Goal: Transaction & Acquisition: Purchase product/service

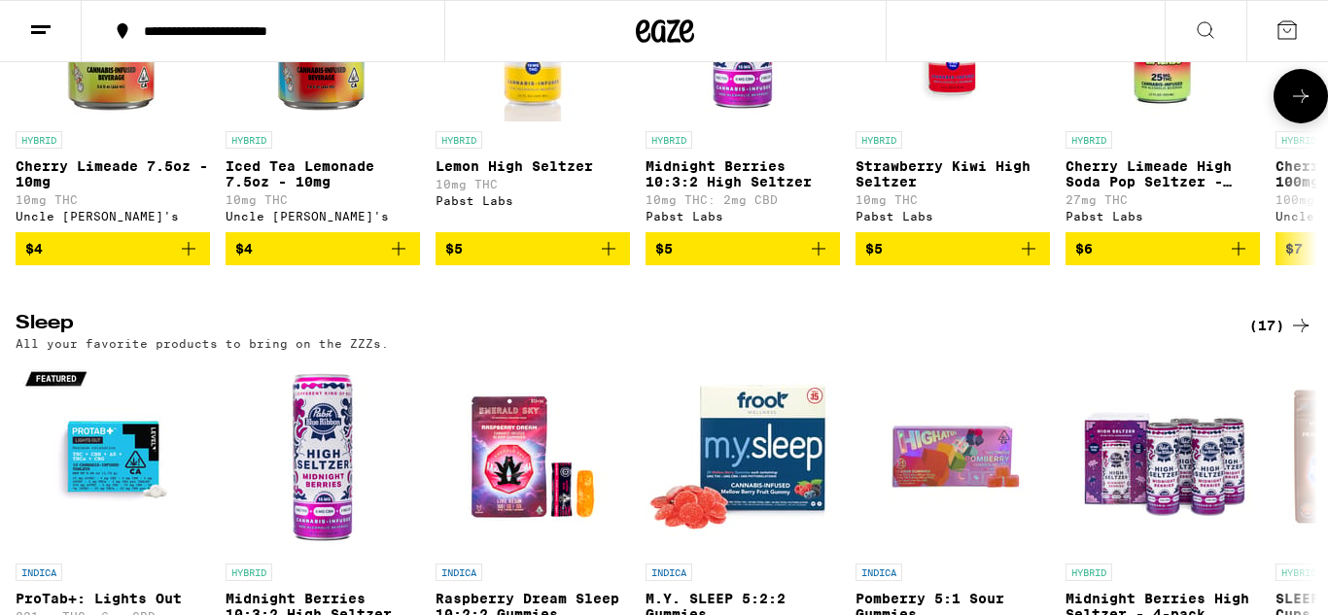
scroll to position [6326, 0]
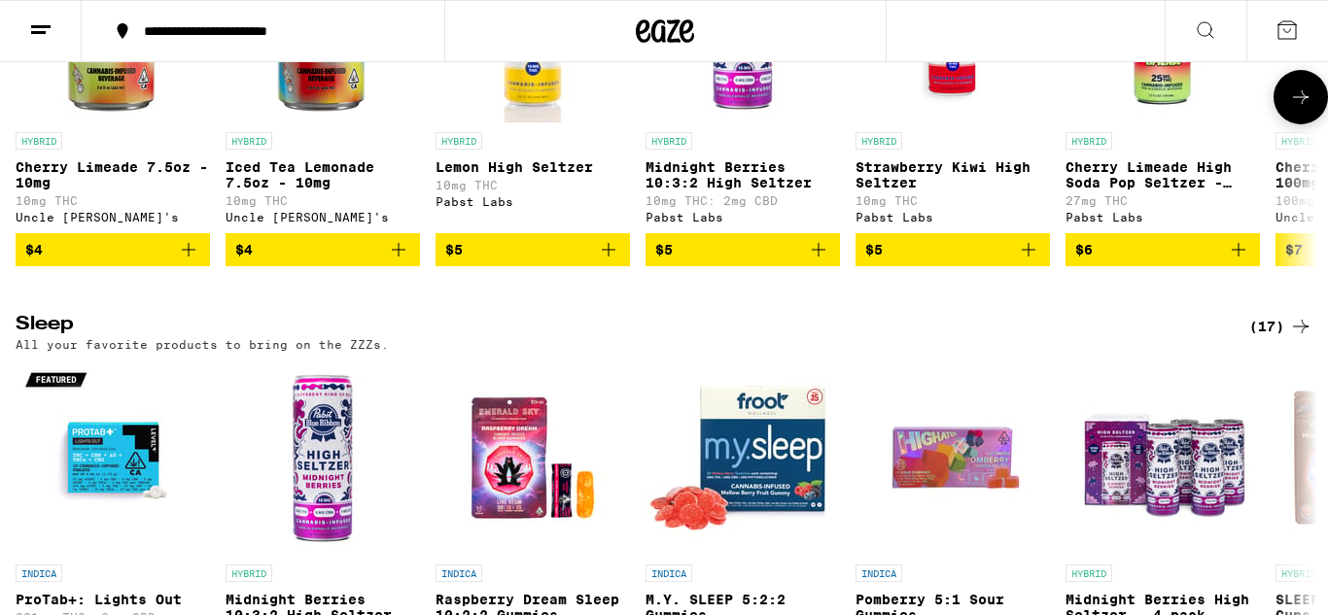
click at [455, 122] on img "Open page for Lemon High Seltzer from Pabst Labs" at bounding box center [532, 25] width 194 height 194
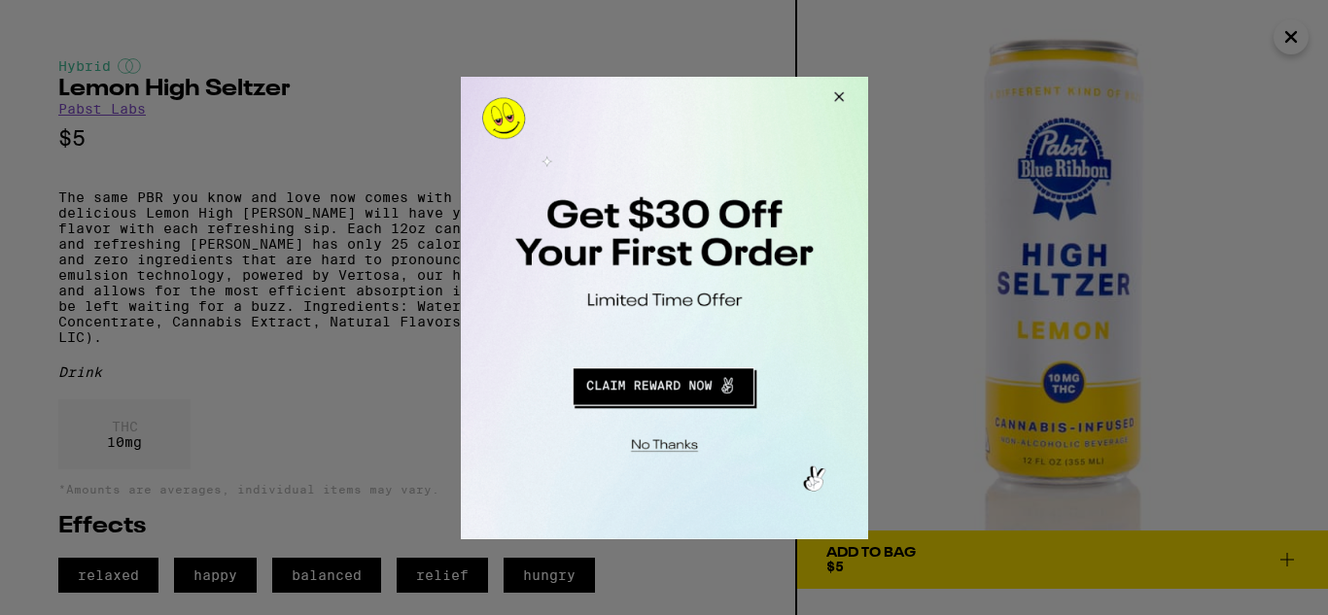
click at [835, 107] on button "Close Modal" at bounding box center [835, 99] width 52 height 47
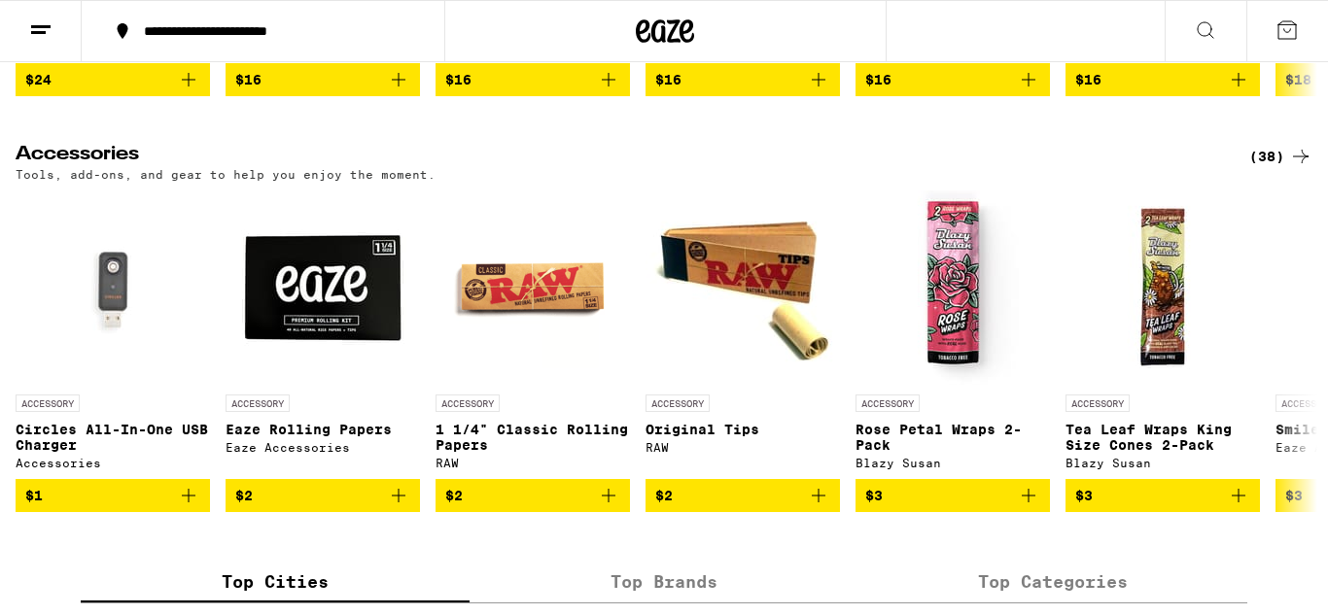
scroll to position [7830, 0]
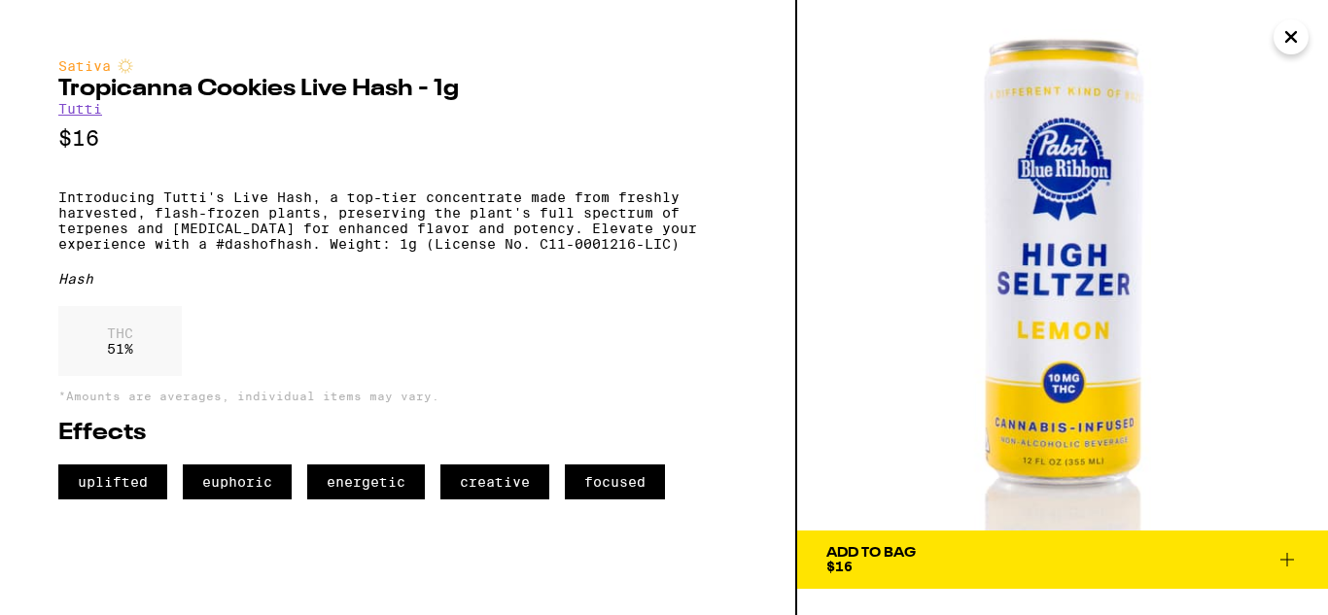
click at [1301, 37] on icon "Close" at bounding box center [1290, 36] width 23 height 29
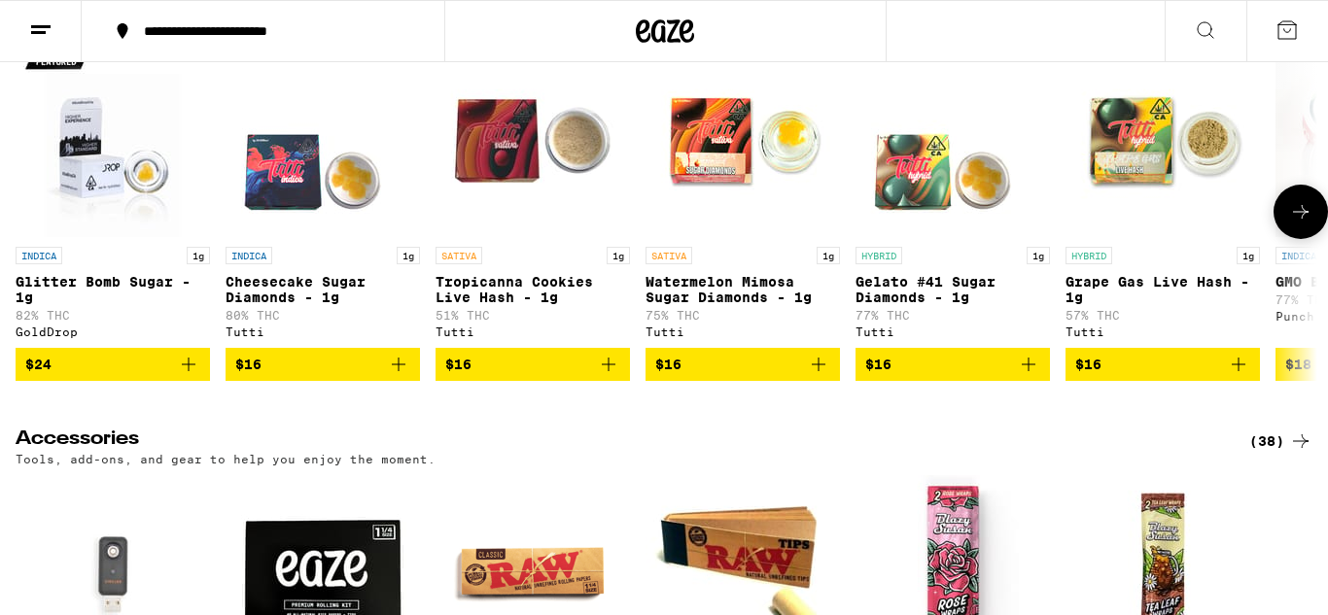
scroll to position [7407, 0]
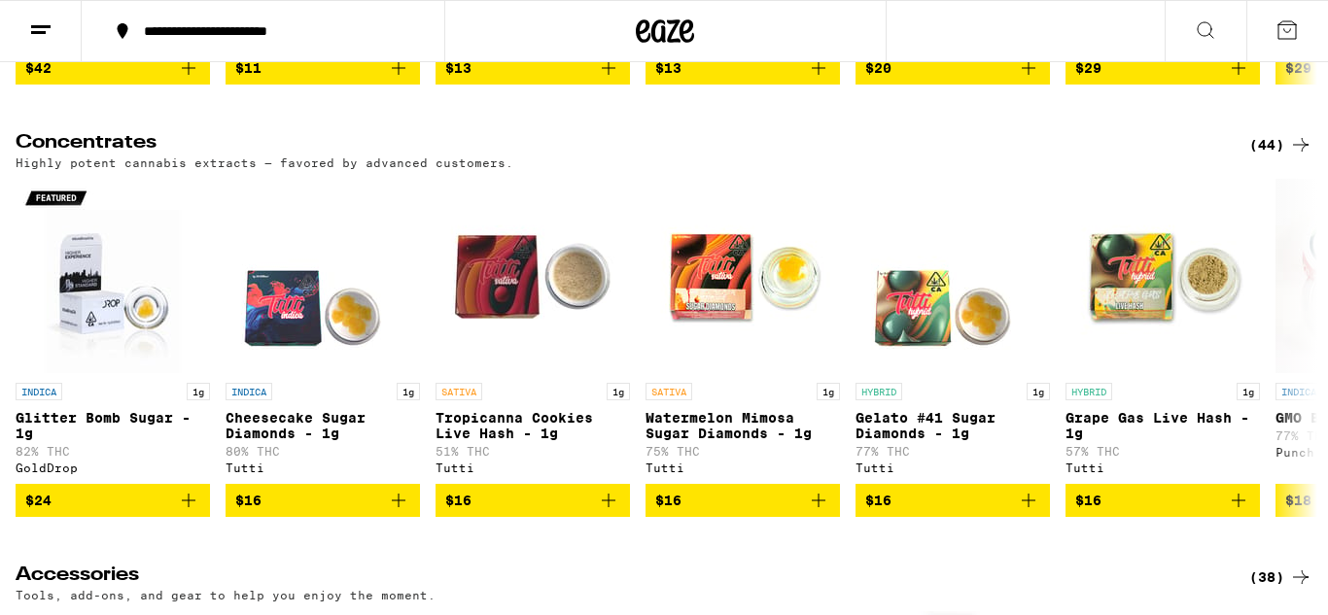
click at [1196, 16] on button at bounding box center [1205, 31] width 82 height 61
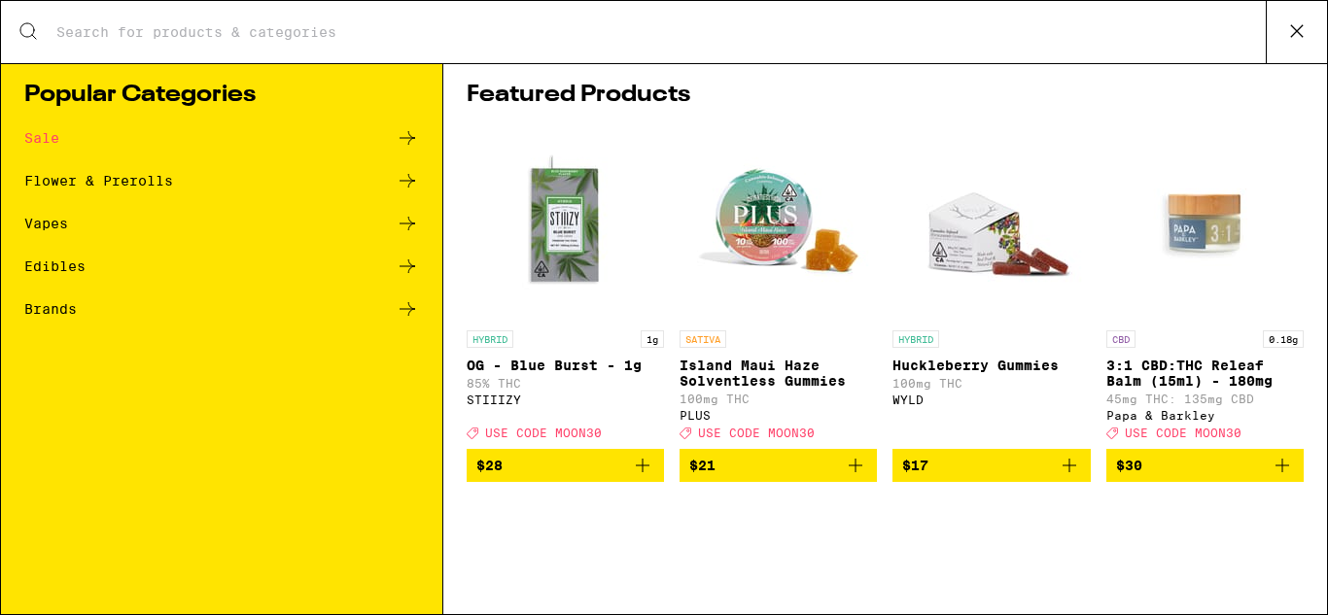
scroll to position [0, 0]
click at [66, 346] on div "Popular Categories Sale Flower & Prerolls Vapes Edibles Brands" at bounding box center [222, 338] width 442 height 551
click at [75, 313] on div "Brands" at bounding box center [50, 309] width 52 height 14
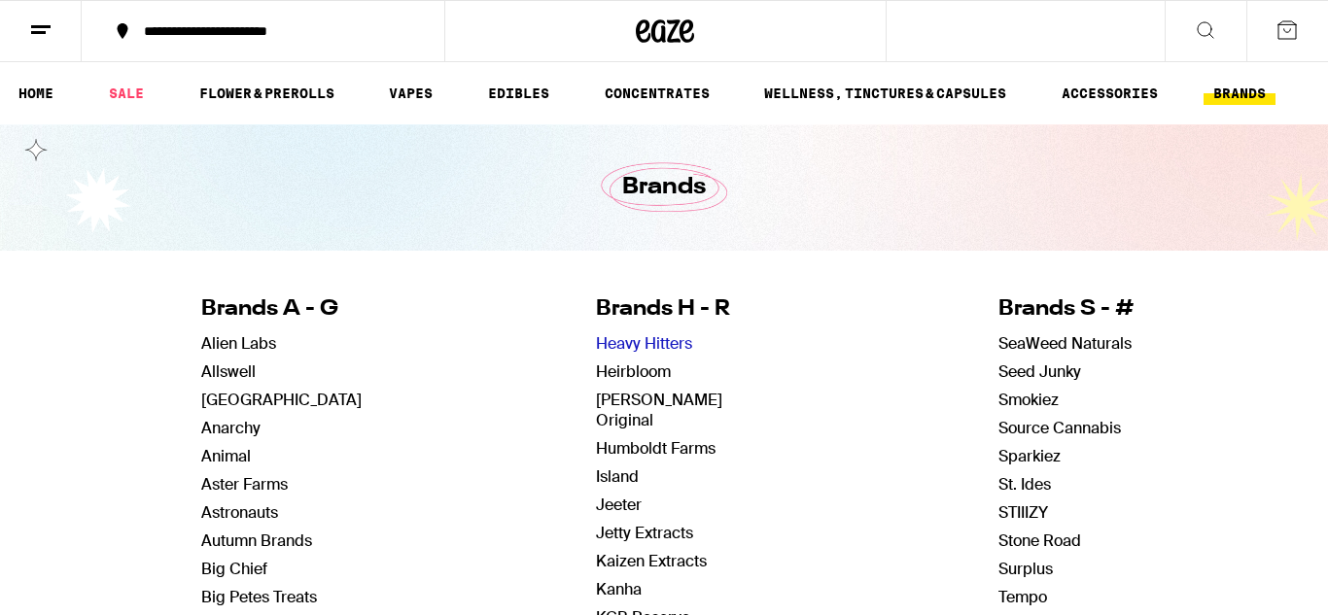
click at [657, 351] on link "Heavy Hitters" at bounding box center [644, 343] width 96 height 20
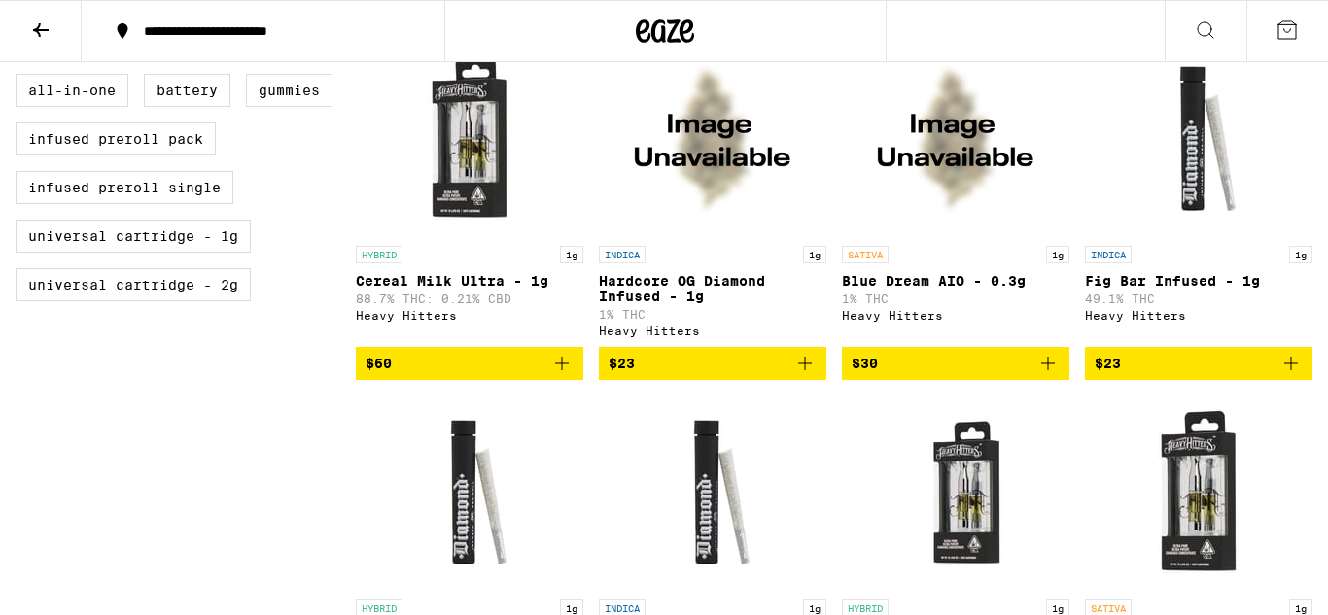
scroll to position [930, 0]
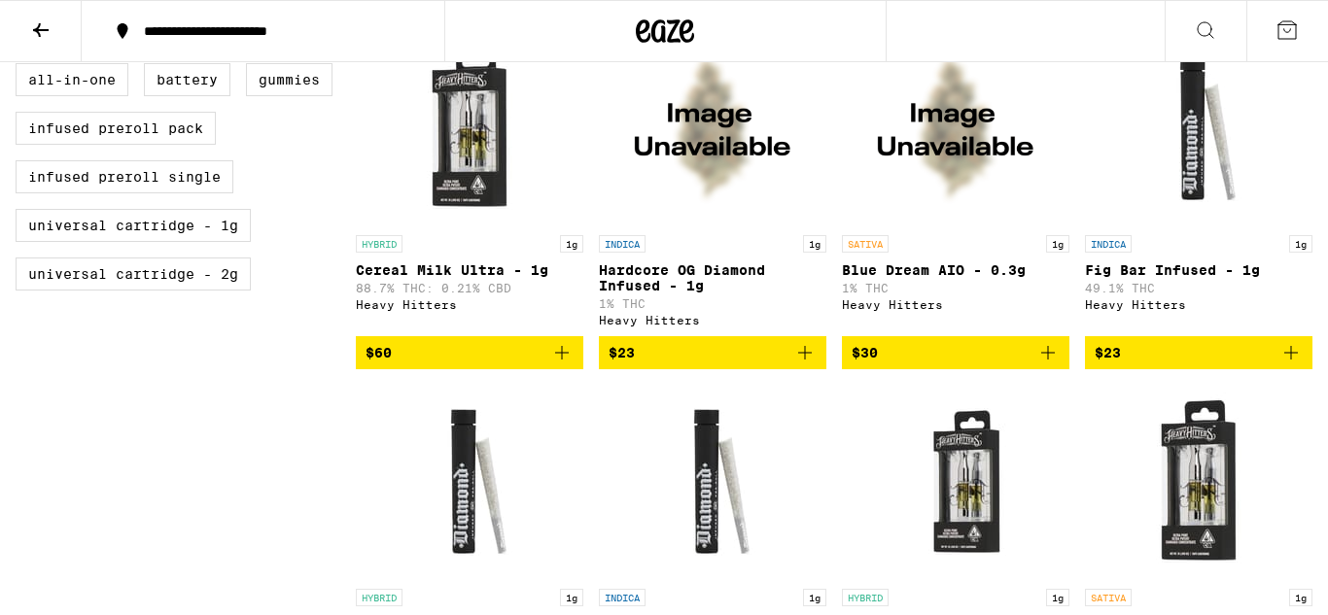
click at [56, 48] on button at bounding box center [41, 31] width 82 height 61
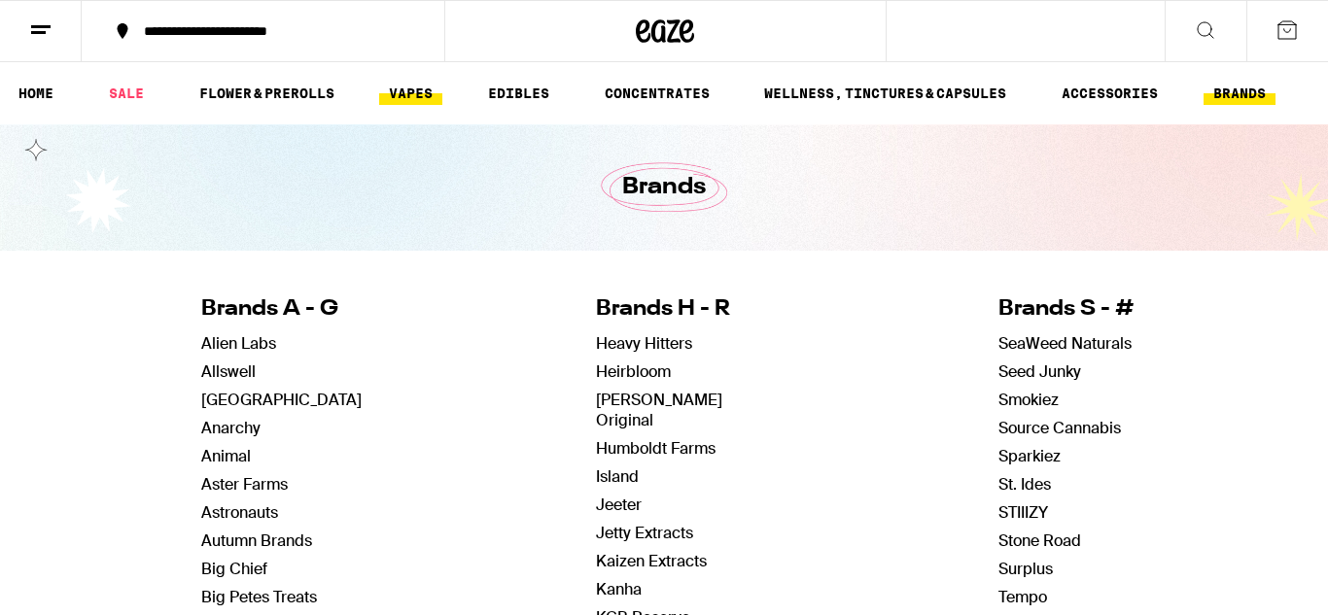
click at [428, 104] on link "VAPES" at bounding box center [410, 93] width 63 height 23
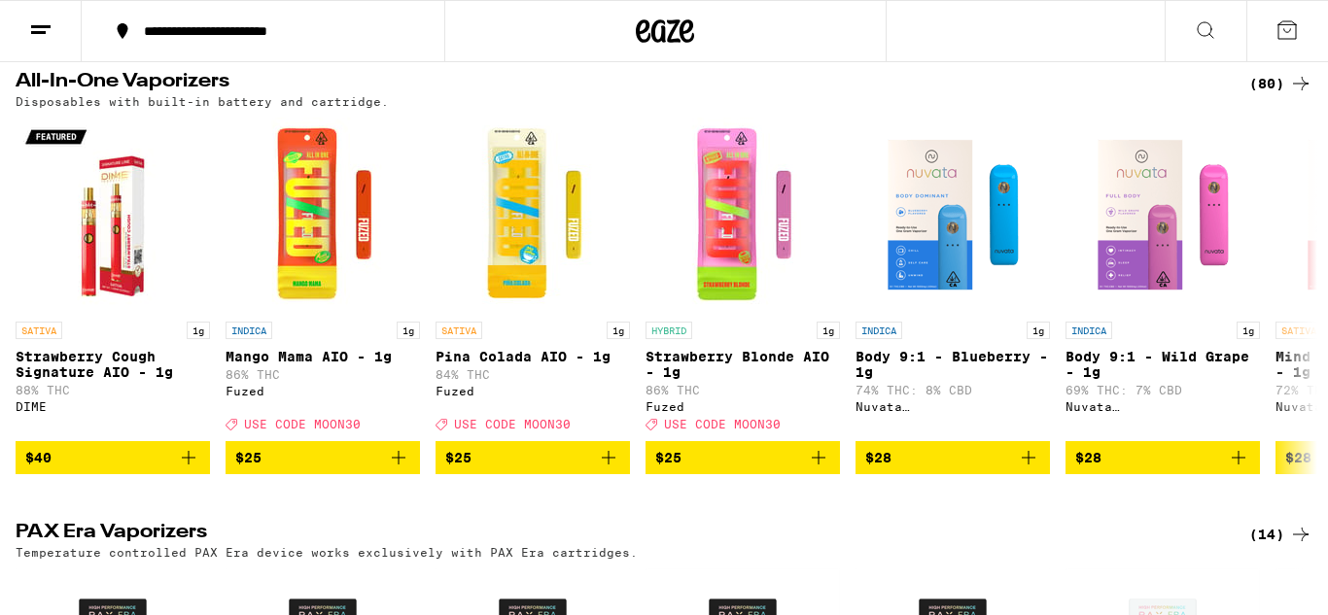
scroll to position [1066, 0]
